Goal: Task Accomplishment & Management: Manage account settings

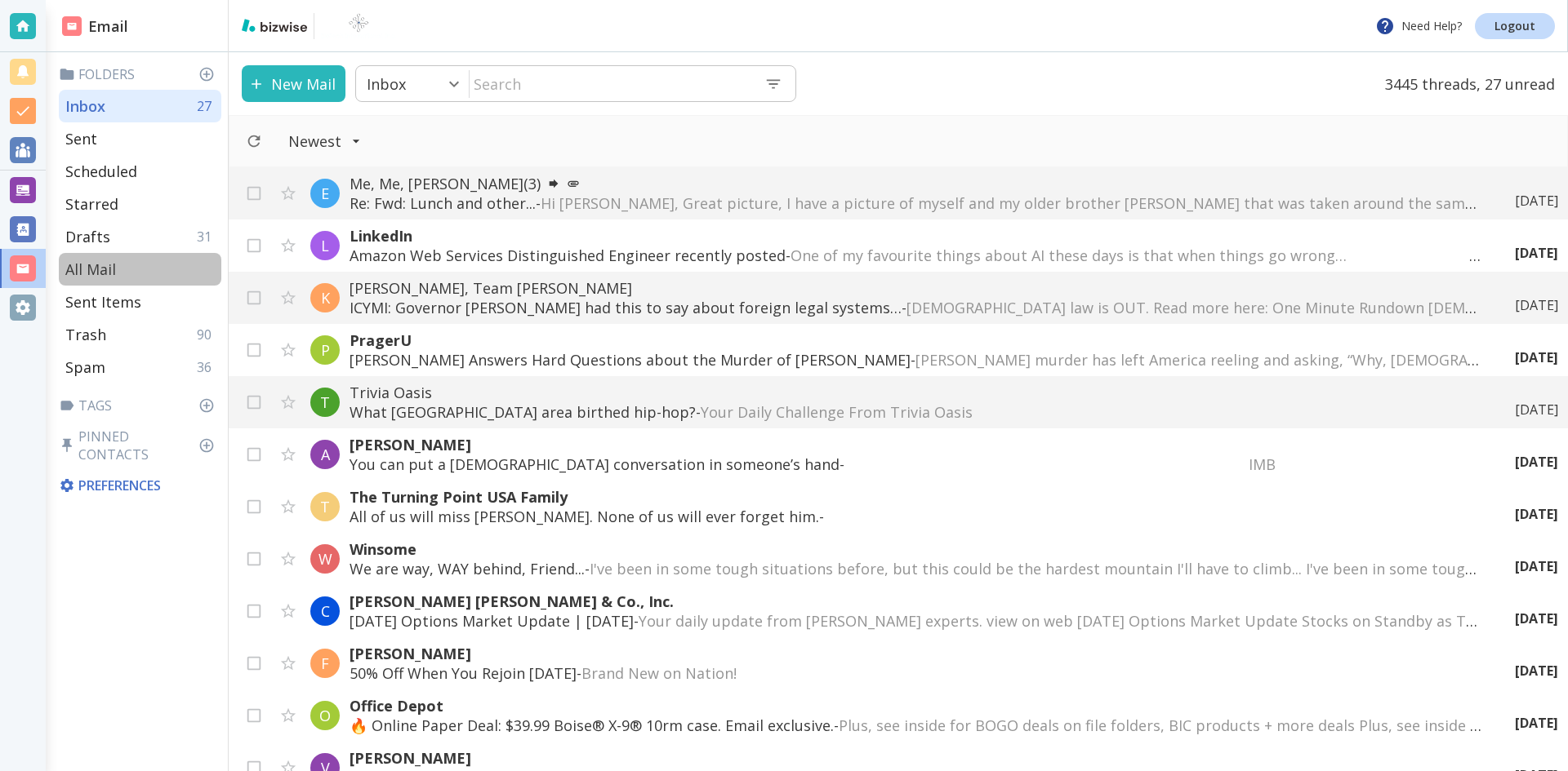
click at [92, 266] on p "All Mail" at bounding box center [90, 269] width 51 height 20
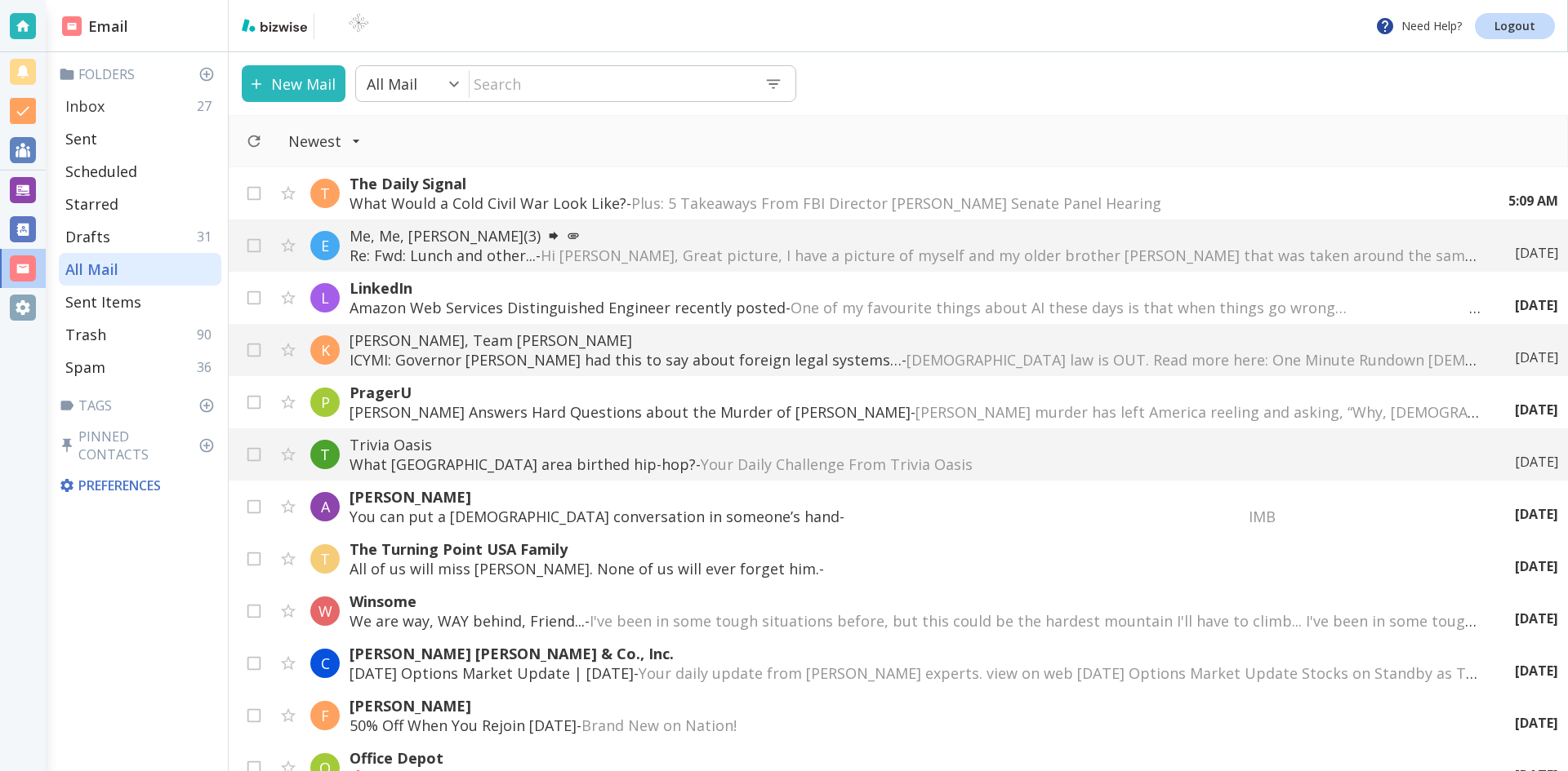
click at [89, 101] on p "Inbox" at bounding box center [84, 107] width 39 height 20
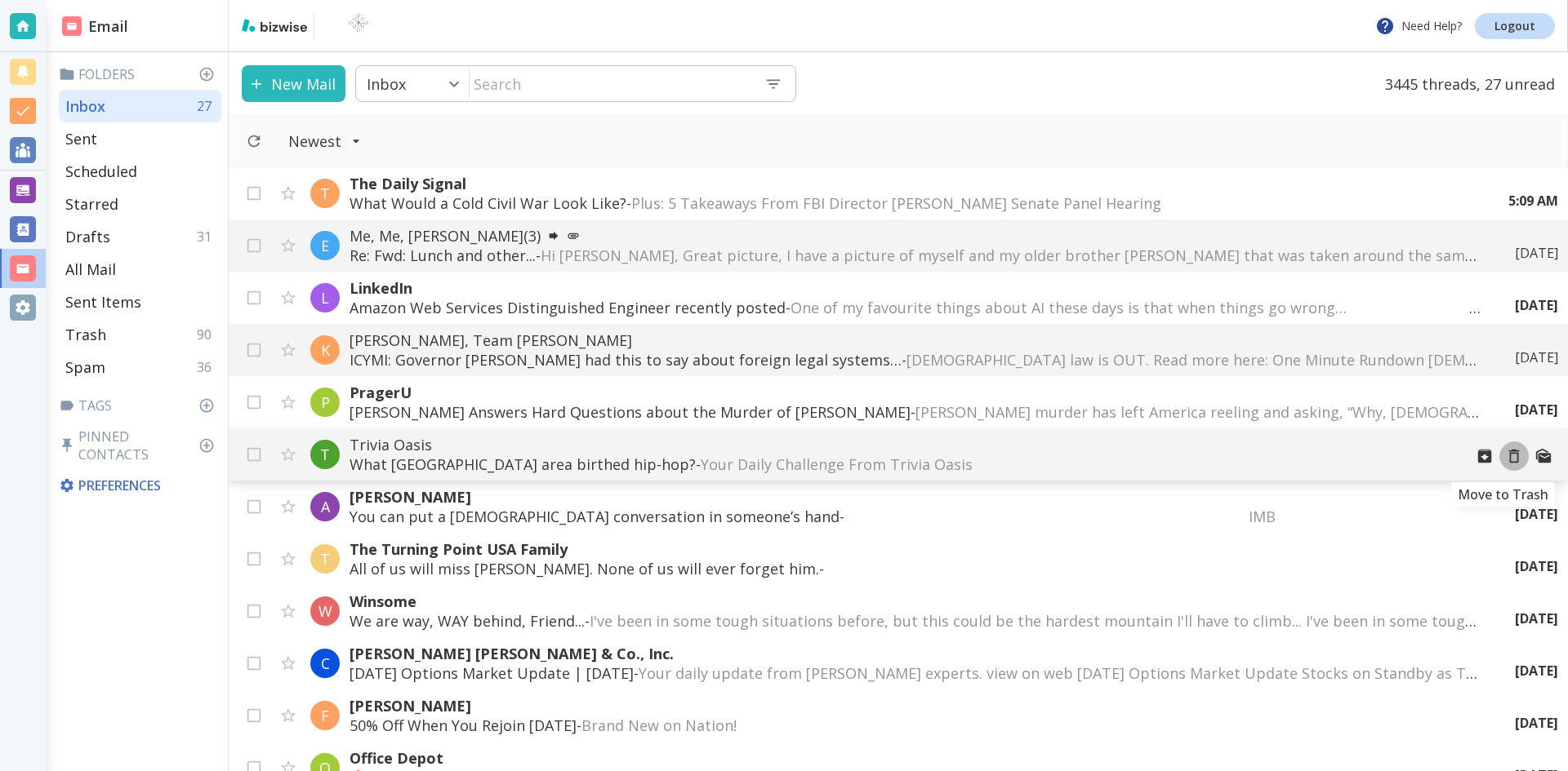
click at [1505, 456] on icon "Move to Trash" at bounding box center [1514, 456] width 18 height 18
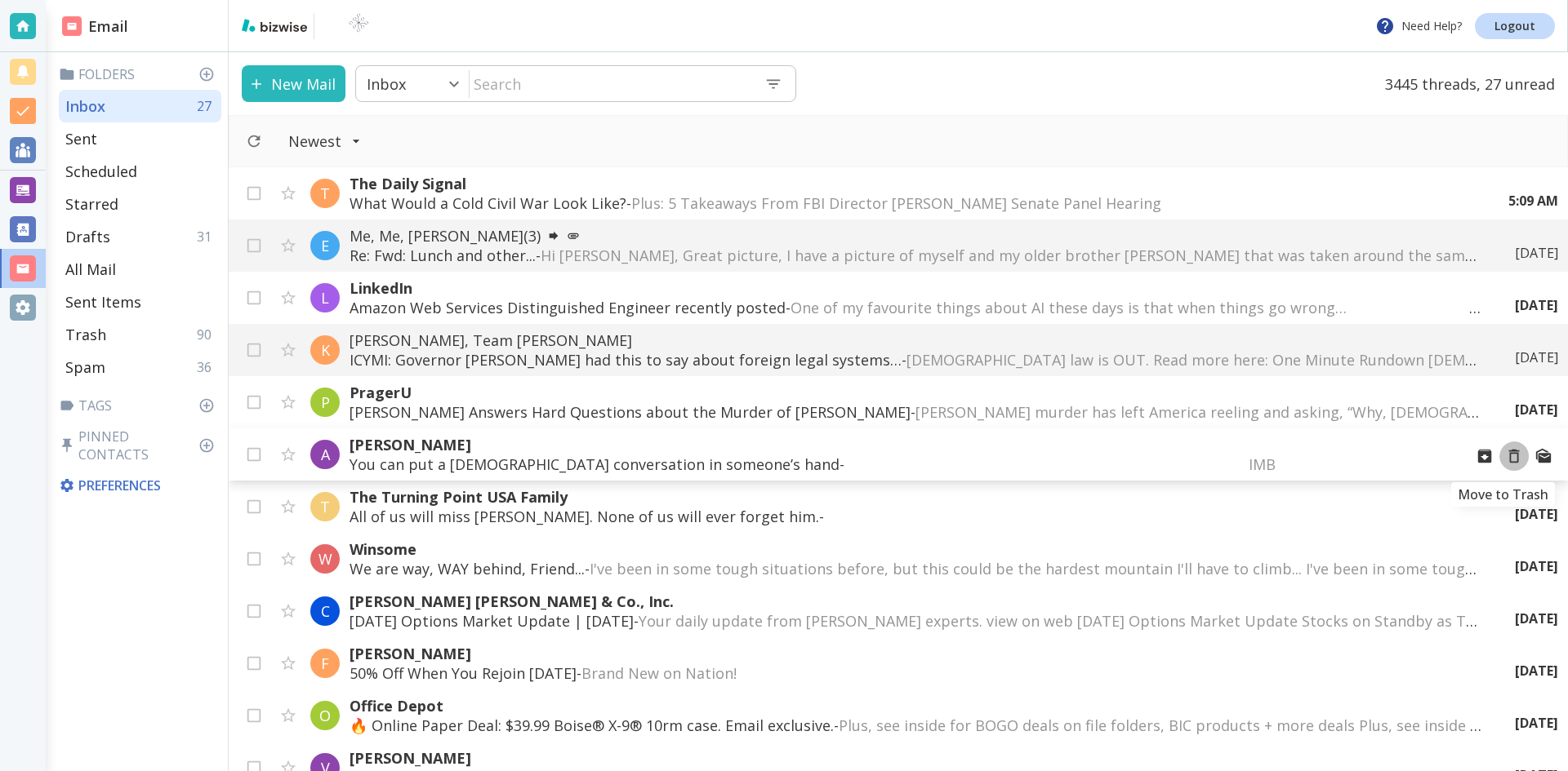
click at [1505, 455] on icon "Move to Trash" at bounding box center [1514, 456] width 18 height 18
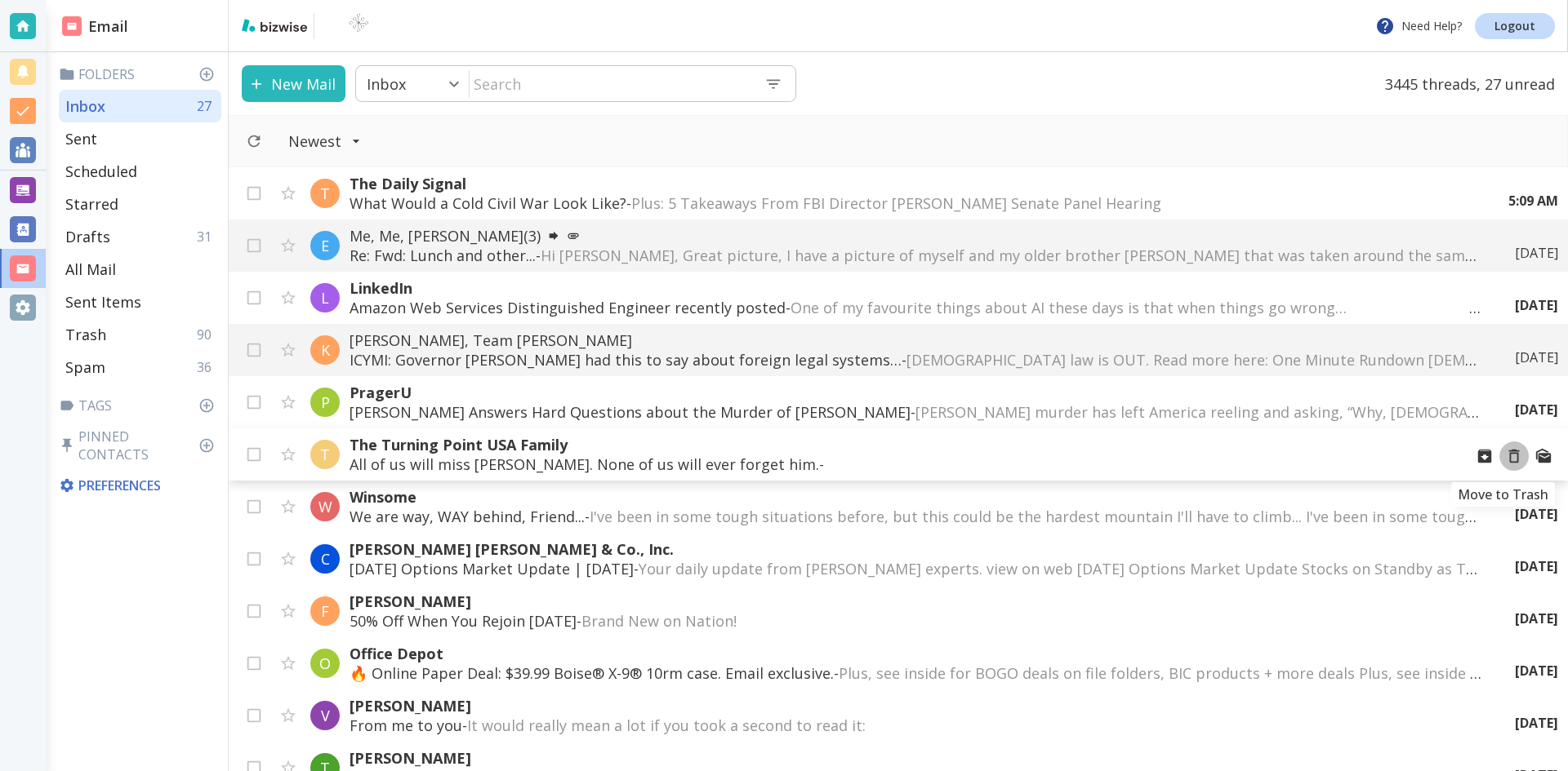
click at [1505, 456] on icon "Move to Trash" at bounding box center [1514, 456] width 18 height 18
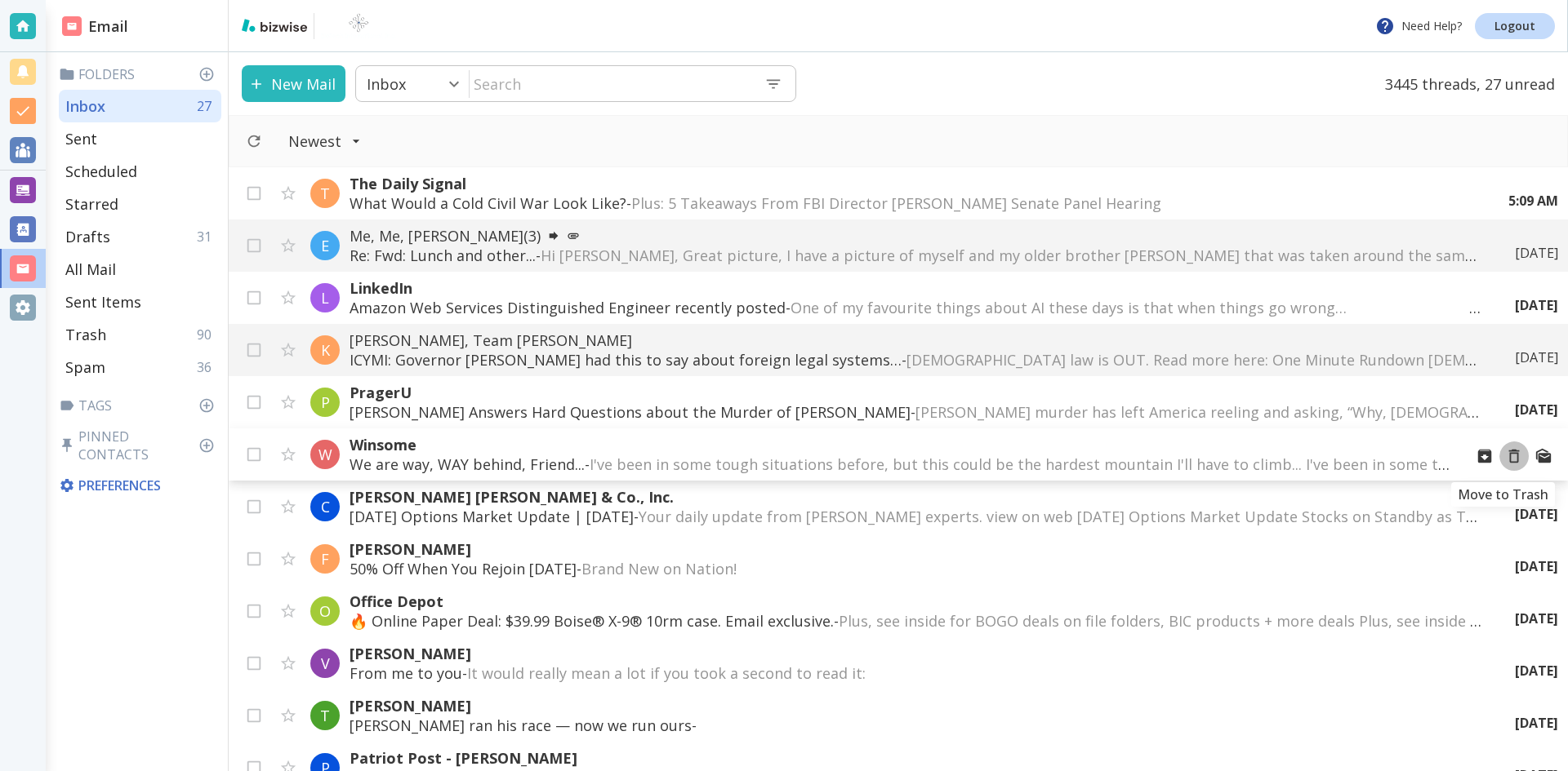
click at [1505, 456] on icon "Move to Trash" at bounding box center [1514, 456] width 18 height 18
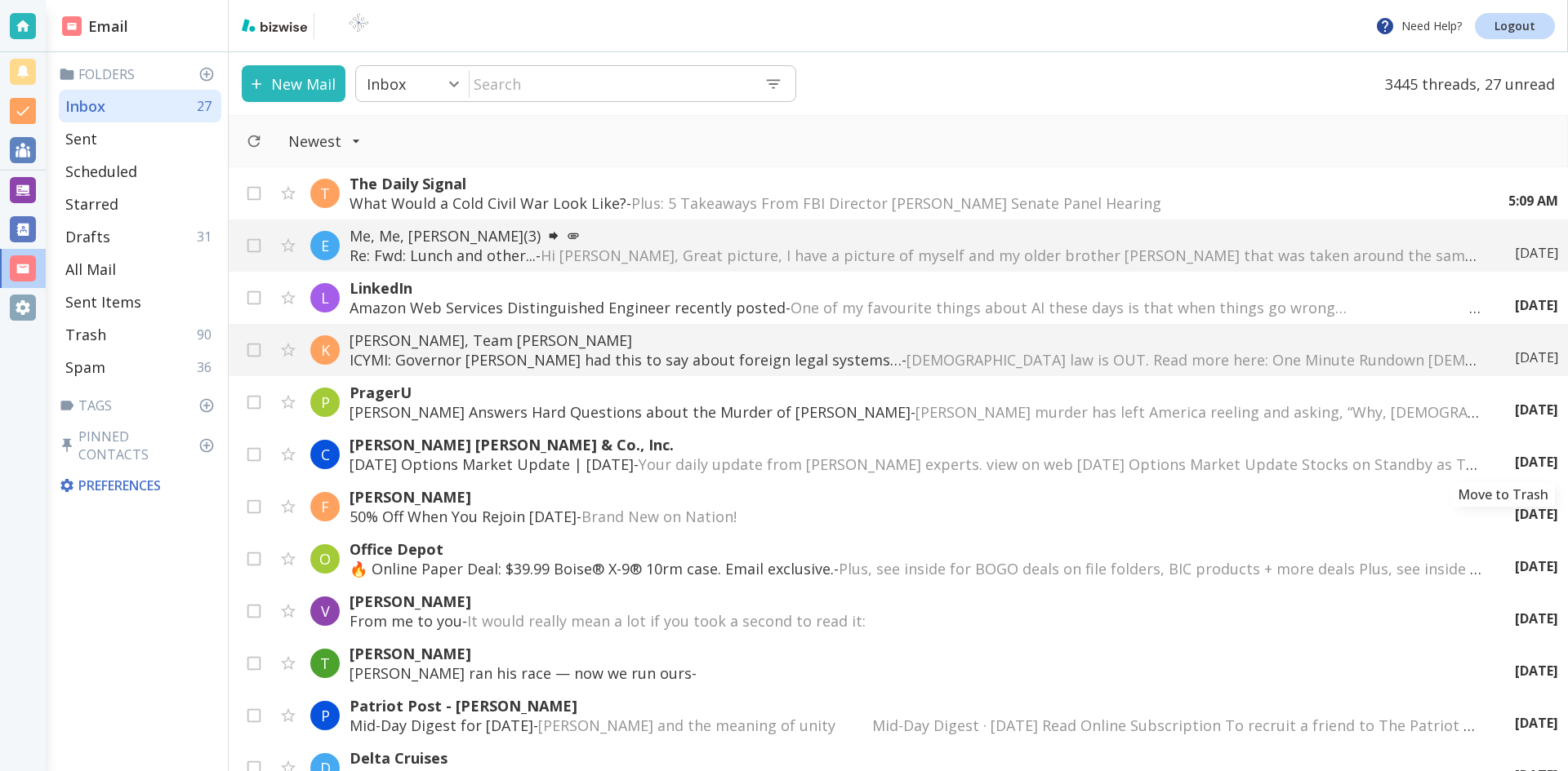
click at [0, 0] on icon "Move to Trash" at bounding box center [0, 0] width 0 height 0
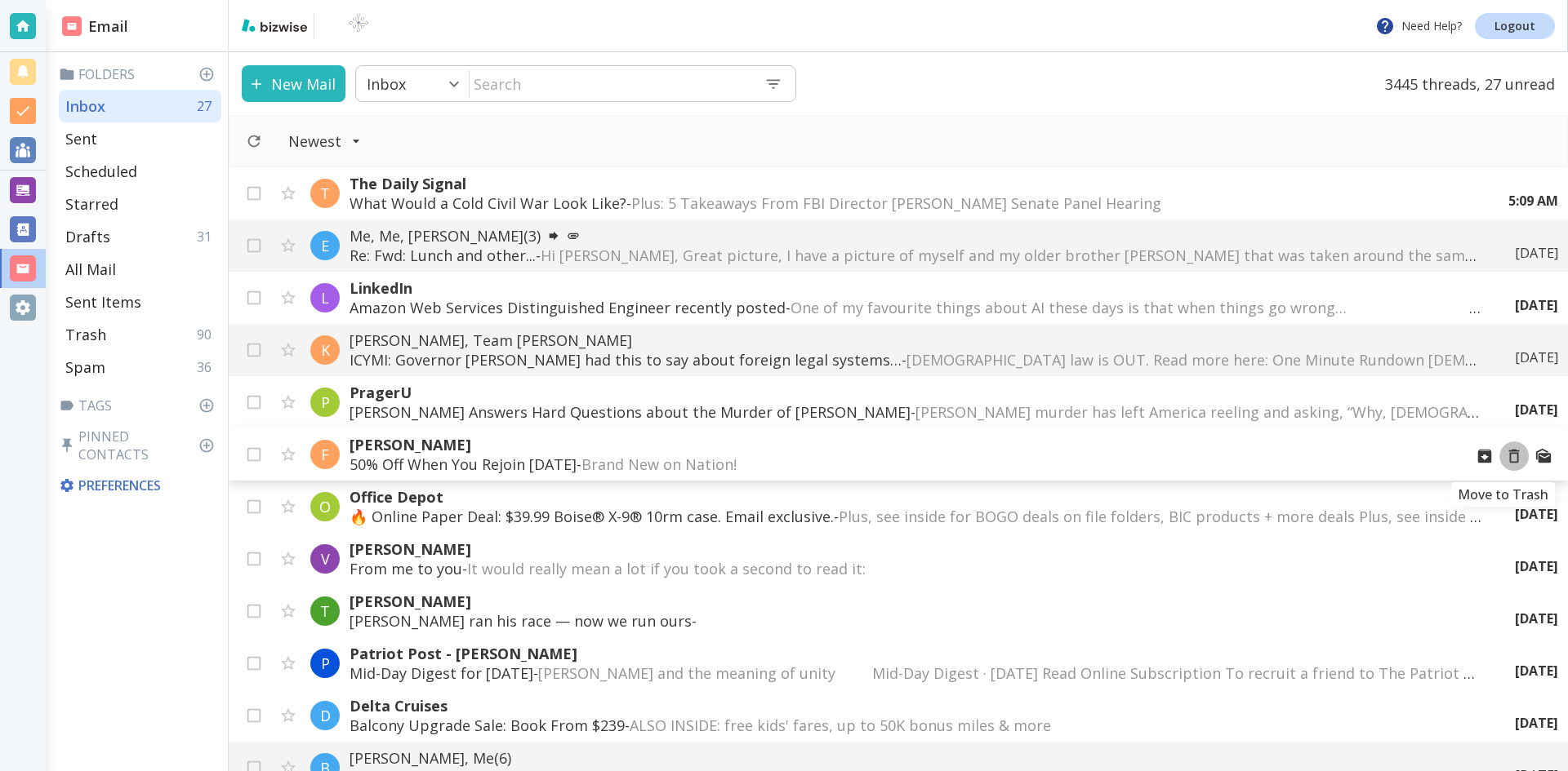
click at [1505, 456] on icon "Move to Trash" at bounding box center [1514, 456] width 18 height 18
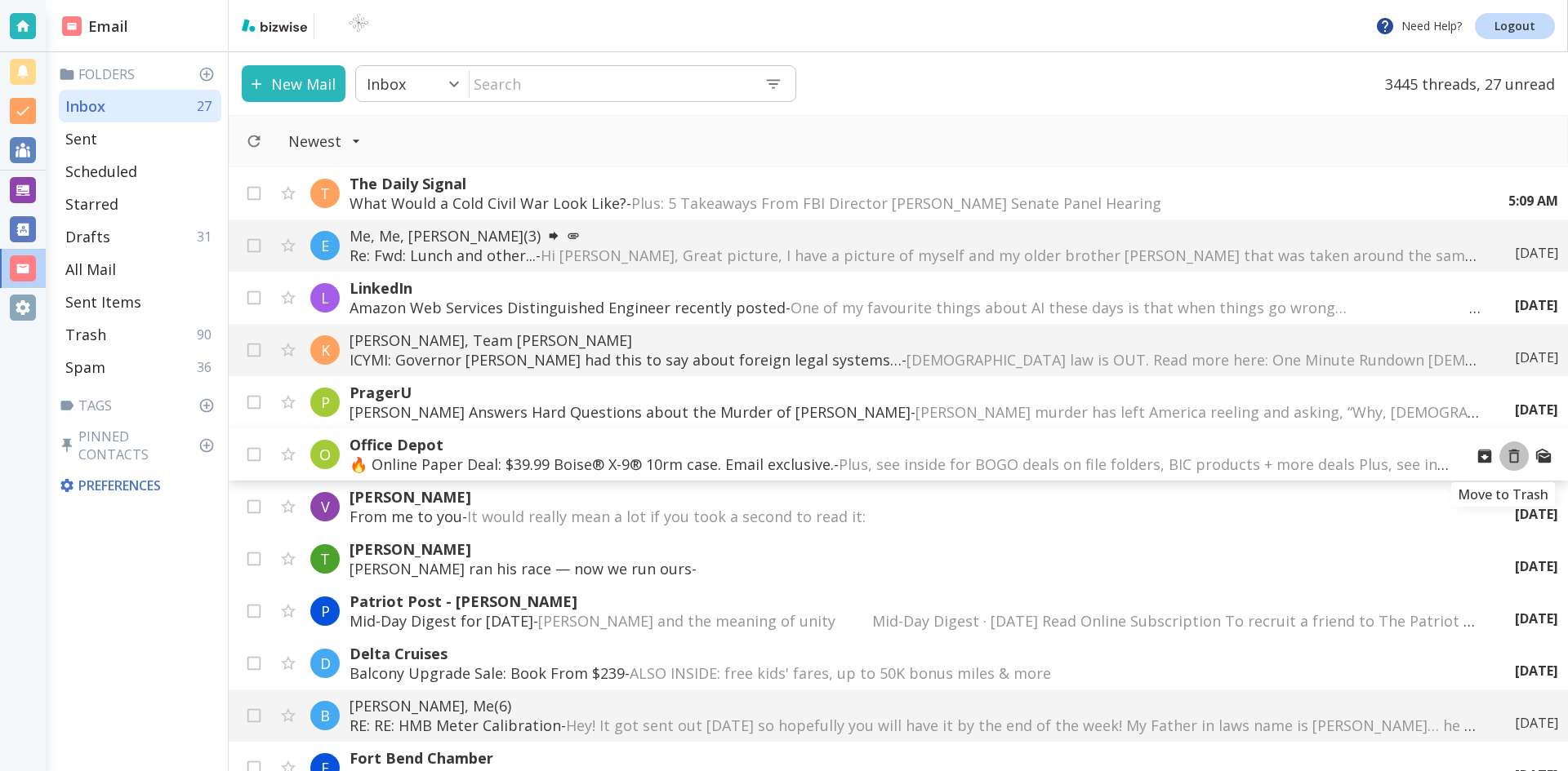
click at [1505, 456] on icon "Move to Trash" at bounding box center [1514, 456] width 18 height 18
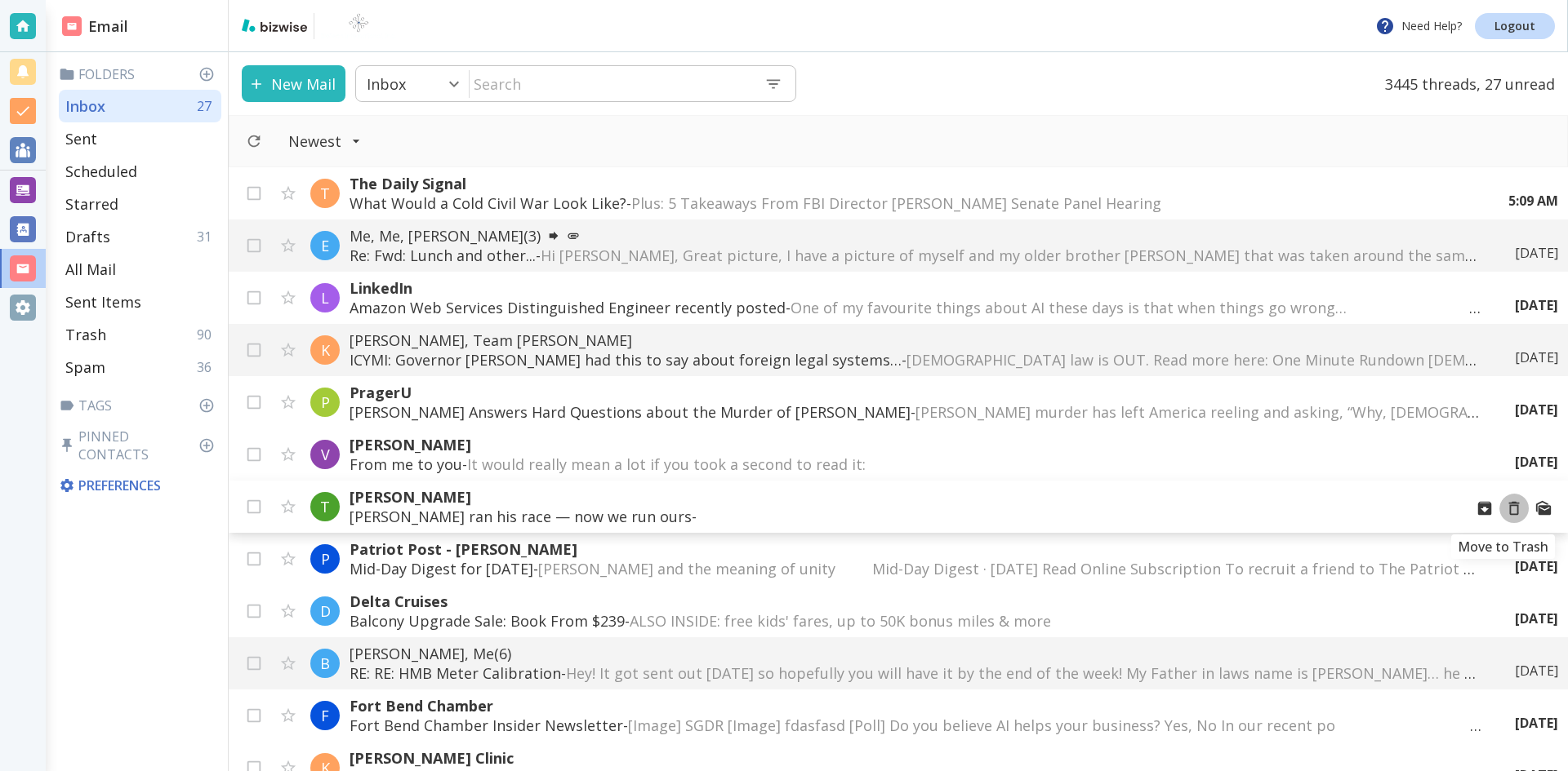
click at [1505, 508] on icon "Move to Trash" at bounding box center [1514, 509] width 18 height 18
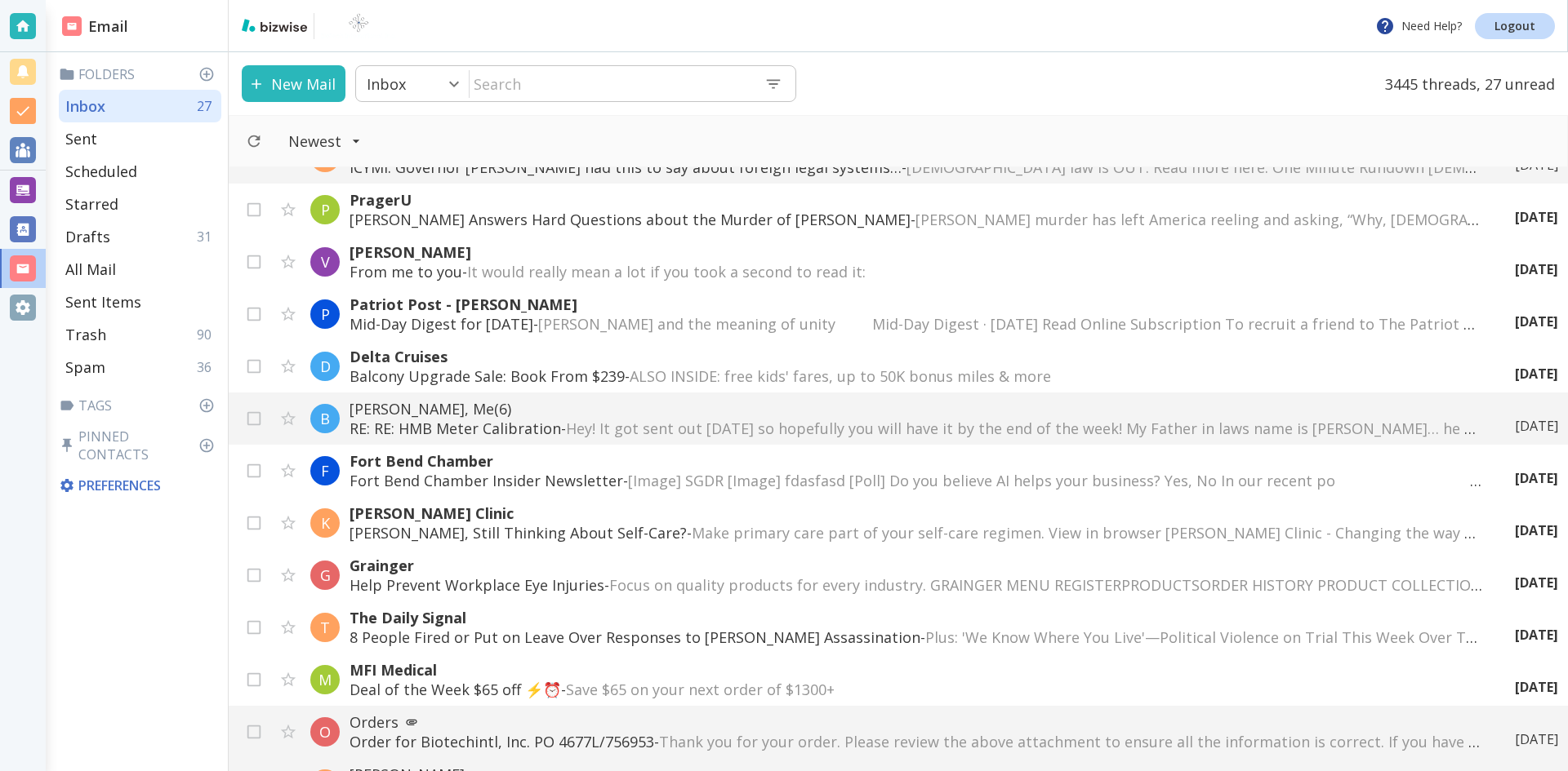
scroll to position [245, 0]
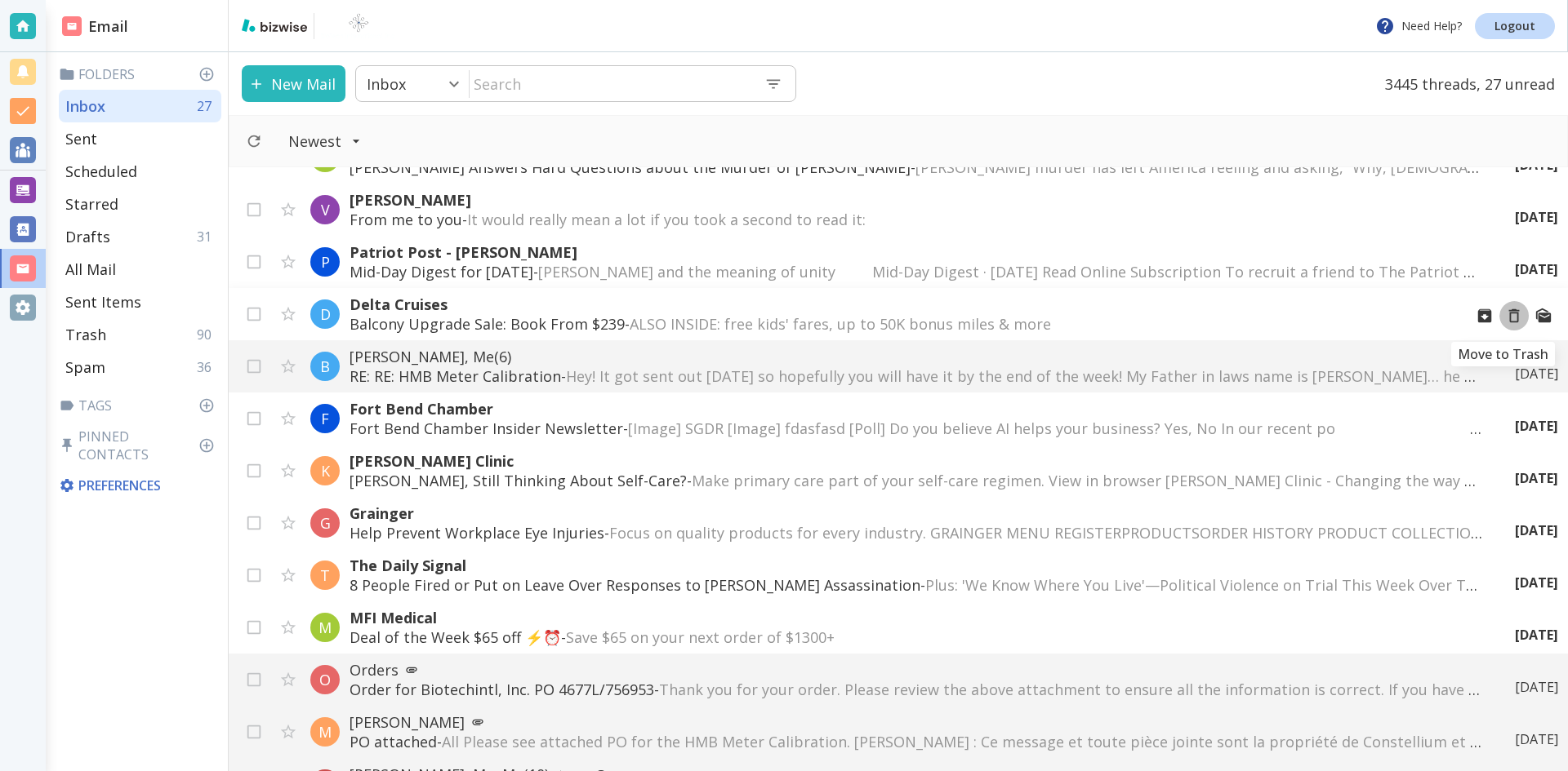
click at [1509, 314] on icon "Move to Trash" at bounding box center [1515, 315] width 11 height 14
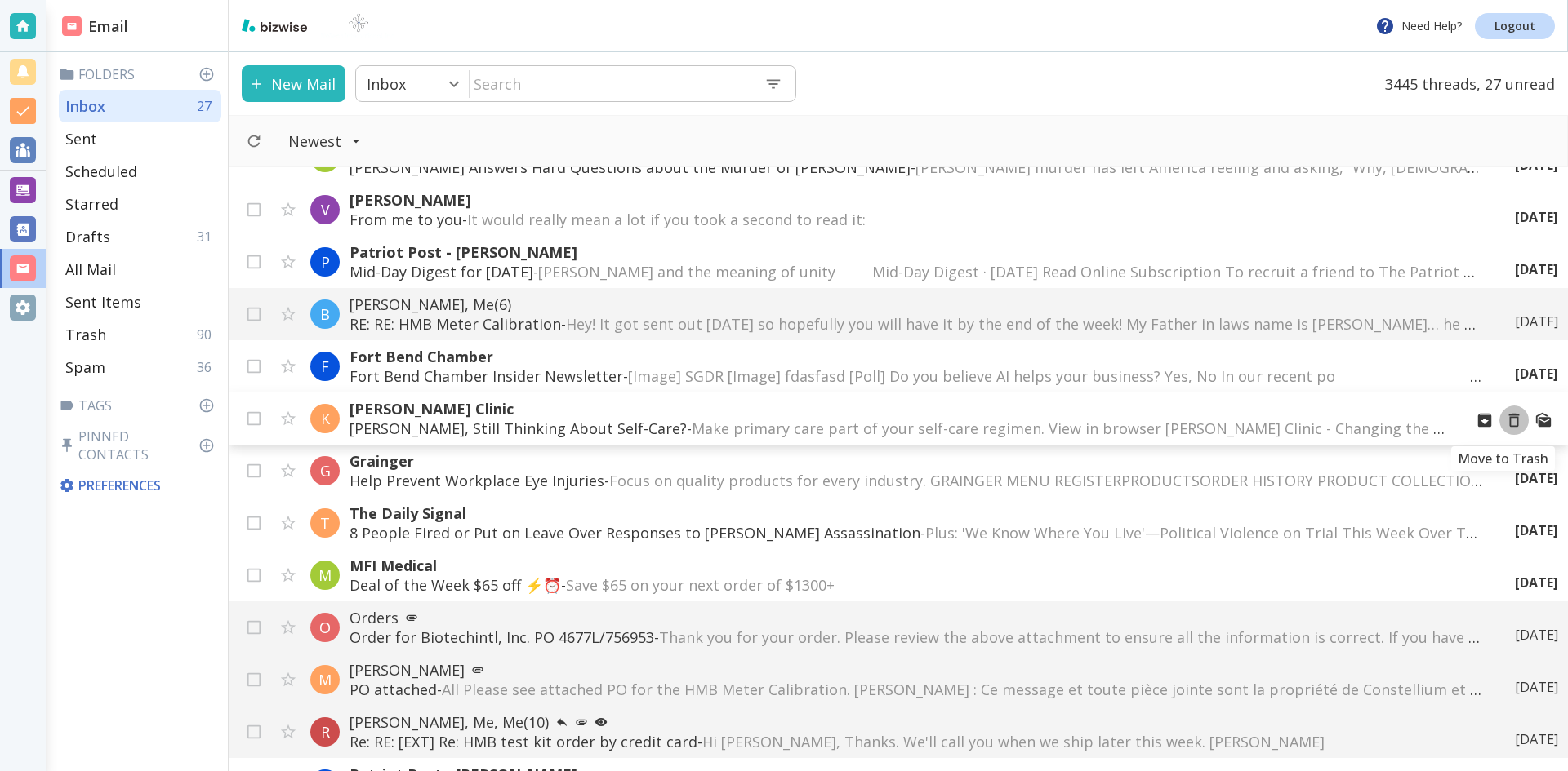
click at [1505, 422] on icon "Move to Trash" at bounding box center [1514, 420] width 18 height 18
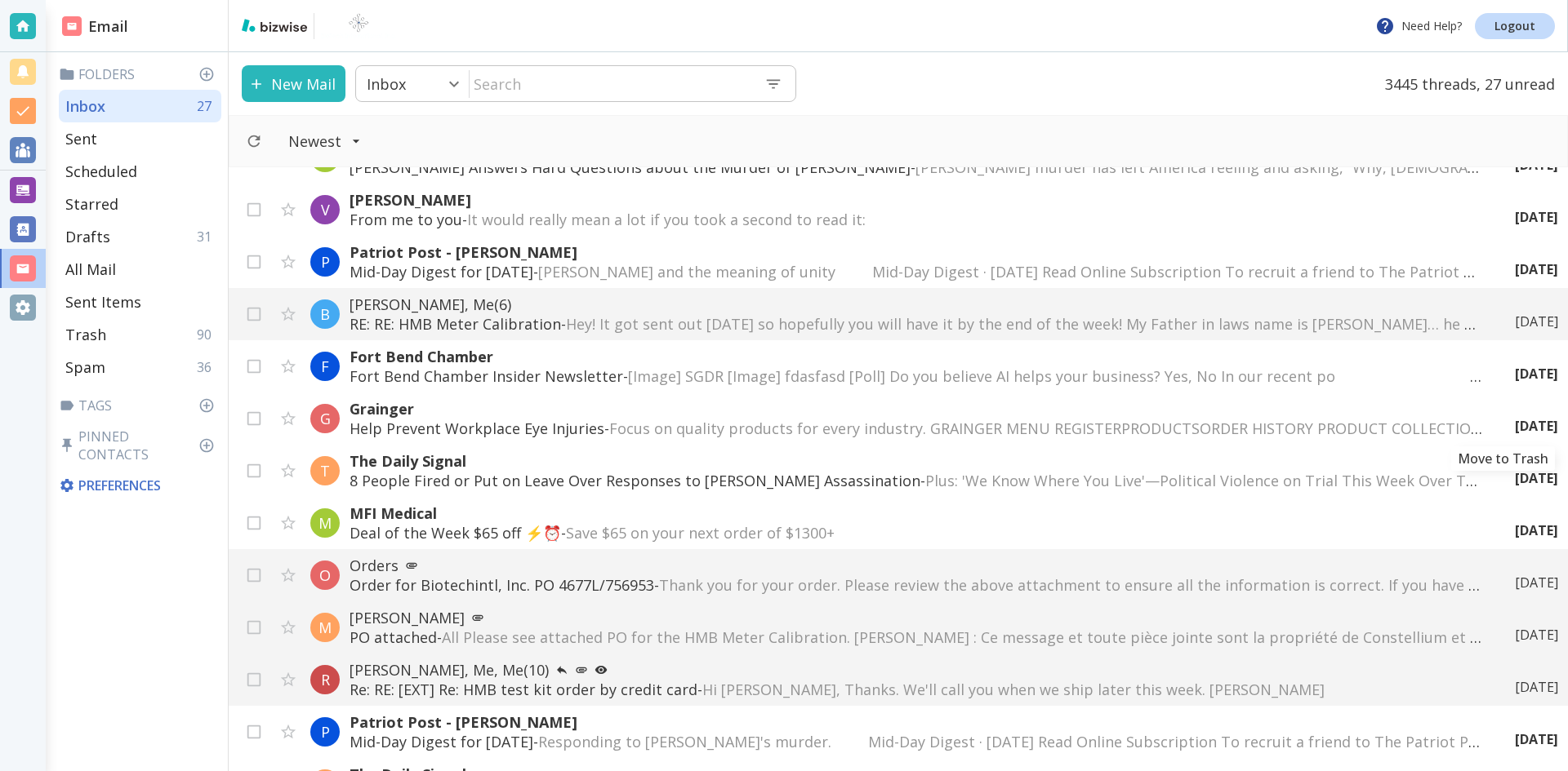
click at [0, 0] on icon "Move to Trash" at bounding box center [0, 0] width 0 height 0
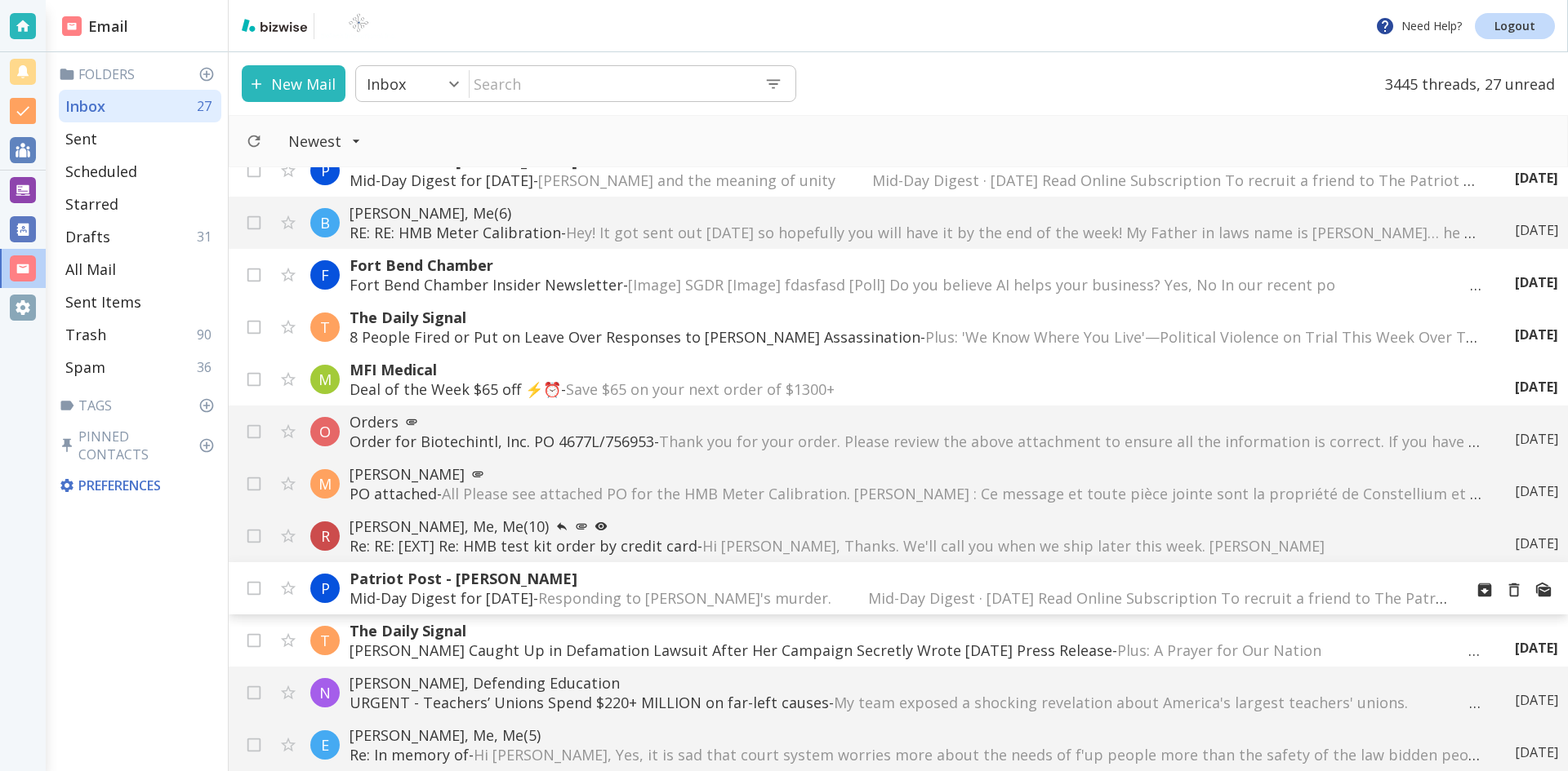
scroll to position [0, 0]
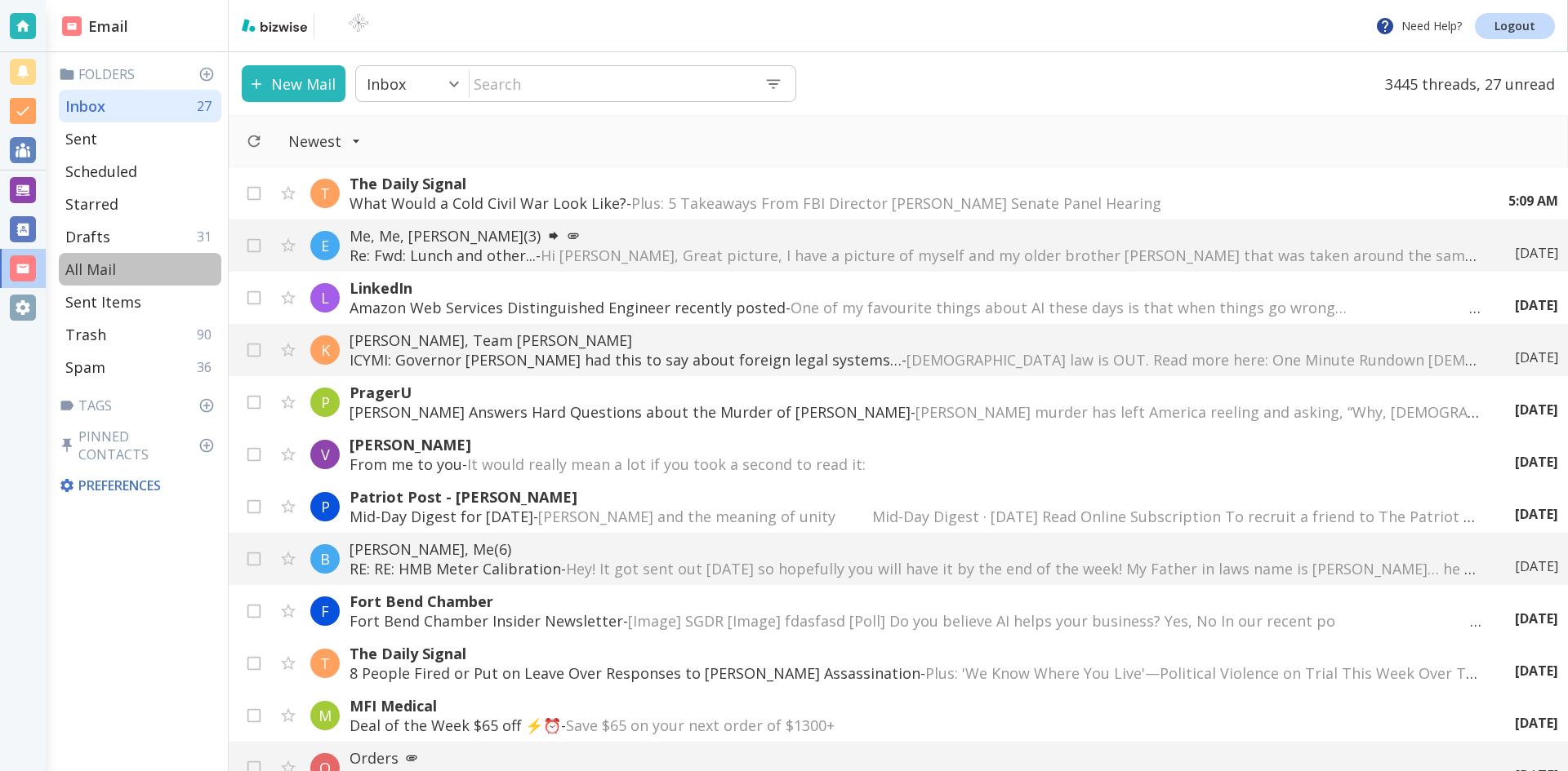
click at [89, 267] on p "All Mail" at bounding box center [90, 269] width 51 height 20
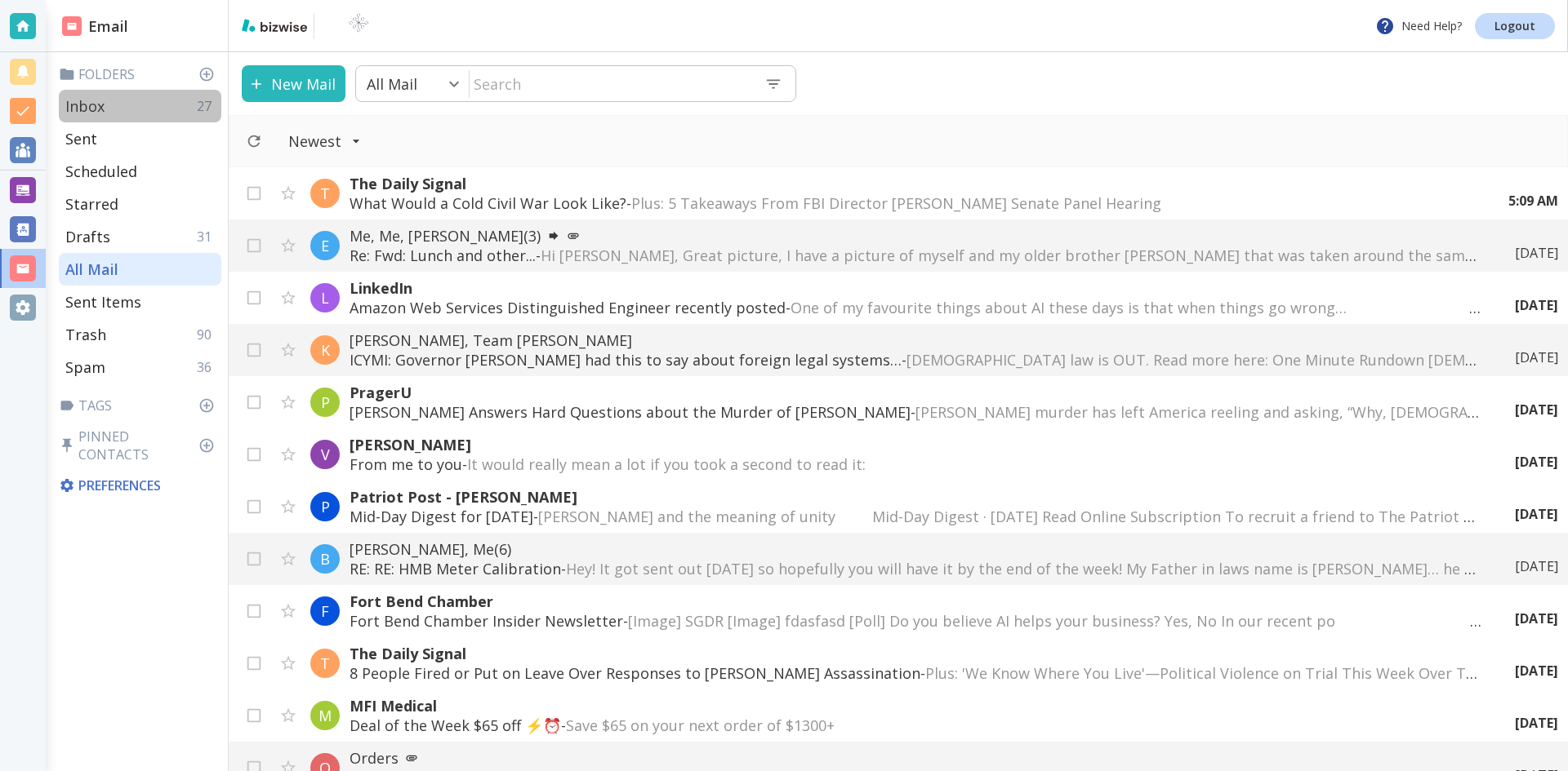
click at [102, 103] on p "Inbox" at bounding box center [84, 107] width 39 height 20
type input "0"
